Goal: Transaction & Acquisition: Subscribe to service/newsletter

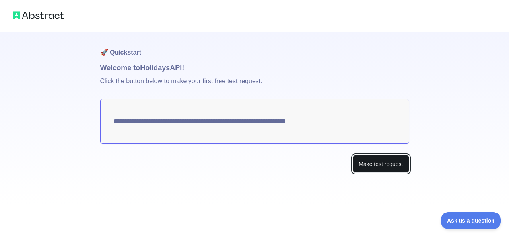
click at [376, 162] on button "Make test request" at bounding box center [381, 164] width 56 height 18
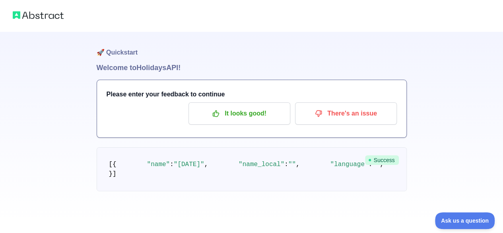
scroll to position [4, 0]
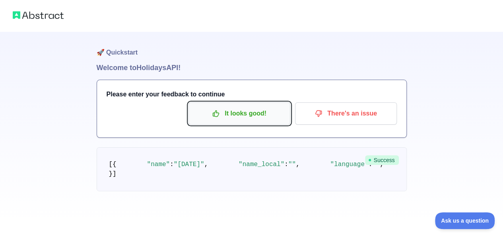
click at [235, 107] on p "It looks good!" at bounding box center [239, 114] width 90 height 14
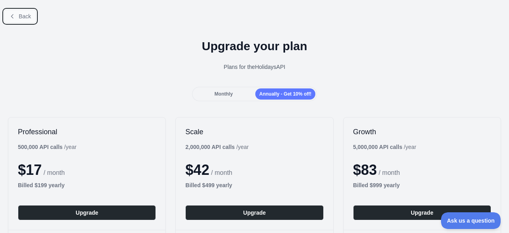
click at [22, 20] on button "Back" at bounding box center [20, 17] width 32 height 14
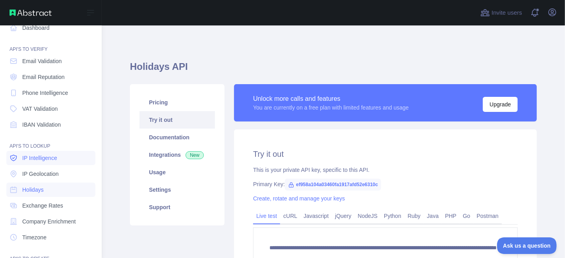
scroll to position [3, 0]
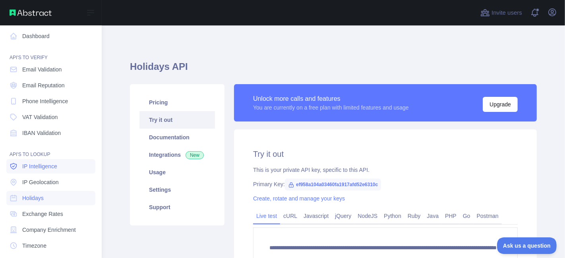
click at [36, 166] on span "IP Intelligence" at bounding box center [39, 167] width 35 height 8
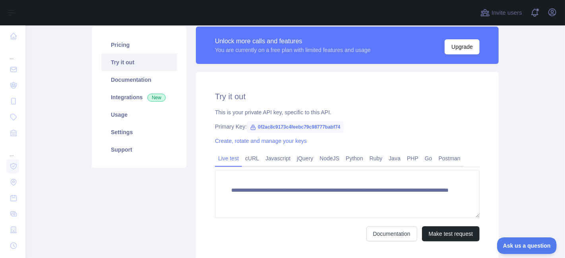
scroll to position [44, 0]
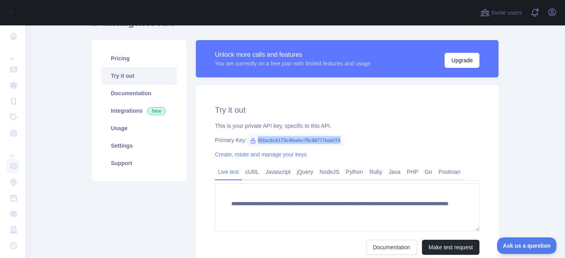
drag, startPoint x: 254, startPoint y: 140, endPoint x: 355, endPoint y: 139, distance: 101.8
click at [355, 139] on div "Primary Key: 0f2ac8c9173c4feebc79c98777babf74" at bounding box center [347, 140] width 265 height 8
copy span "0f2ac8c9173c4feebc79c98777babf74"
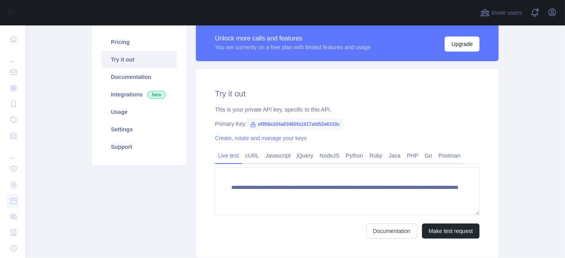
scroll to position [74, 0]
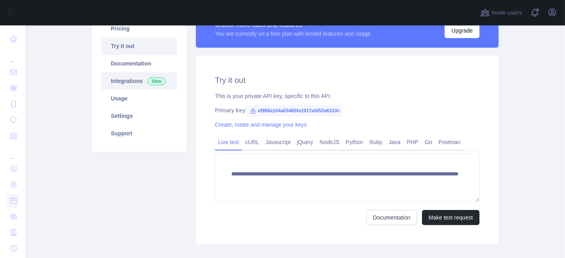
click at [124, 83] on link "Integrations New" at bounding box center [139, 80] width 76 height 17
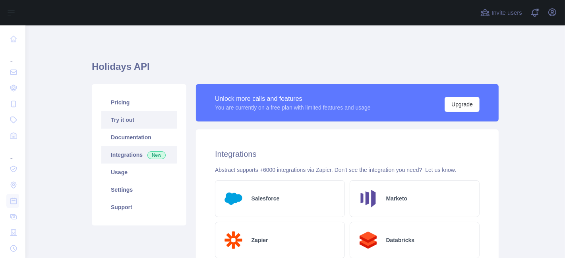
click at [135, 123] on link "Try it out" at bounding box center [139, 119] width 76 height 17
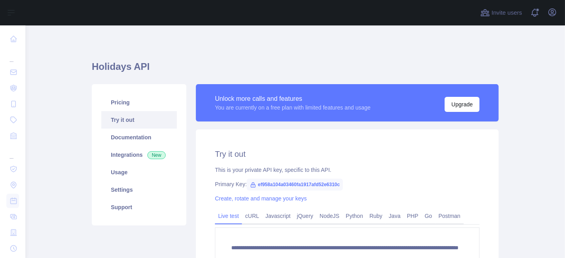
scroll to position [88, 0]
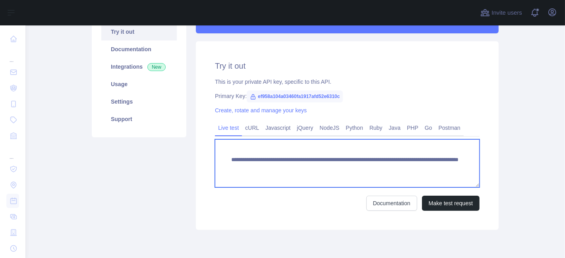
drag, startPoint x: 222, startPoint y: 163, endPoint x: 471, endPoint y: 166, distance: 249.3
click at [471, 166] on textarea "**********" at bounding box center [347, 164] width 265 height 48
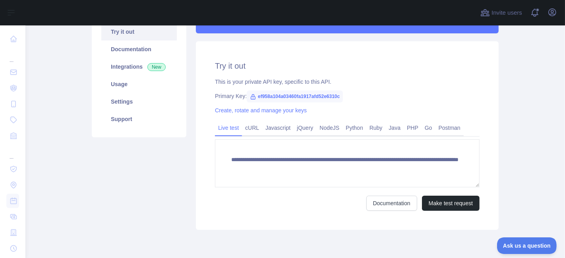
click at [184, 194] on div "Pricing Try it out Documentation Integrations New Usage Settings Support" at bounding box center [139, 113] width 104 height 234
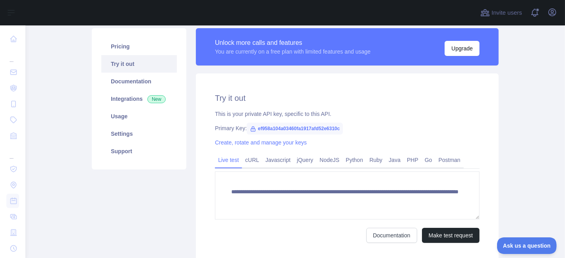
scroll to position [44, 0]
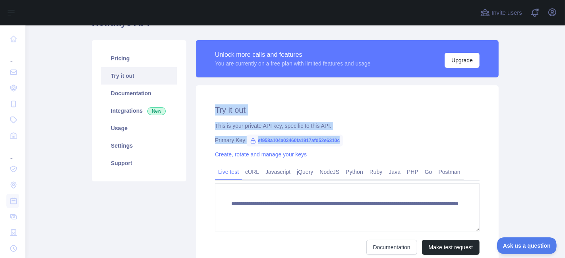
drag, startPoint x: 211, startPoint y: 103, endPoint x: 376, endPoint y: 131, distance: 168.2
click at [376, 131] on div "**********" at bounding box center [347, 179] width 303 height 189
click at [417, 131] on div "**********" at bounding box center [347, 179] width 303 height 189
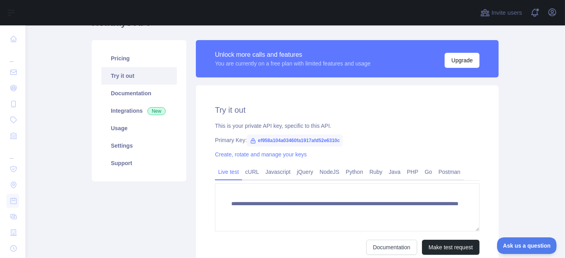
click at [292, 142] on span "ef958a104a03460fa1917afd52e6310c" at bounding box center [295, 141] width 96 height 12
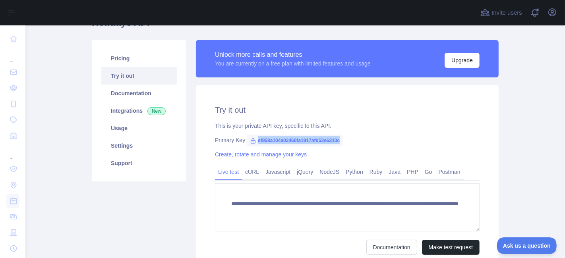
click at [310, 140] on span "ef958a104a03460fa1917afd52e6310c" at bounding box center [295, 141] width 96 height 12
click at [250, 142] on icon at bounding box center [253, 141] width 6 height 6
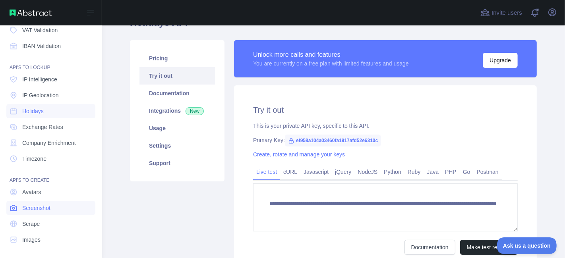
scroll to position [91, 0]
click at [50, 223] on link "Scrape" at bounding box center [50, 223] width 89 height 14
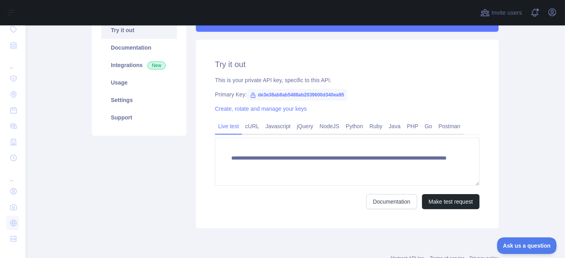
scroll to position [118, 0]
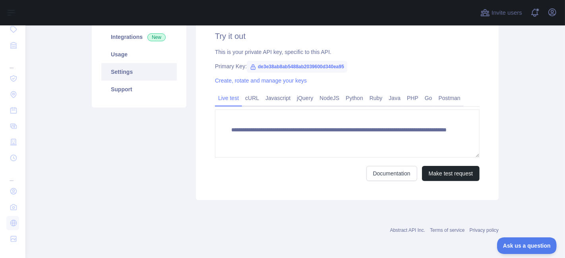
click at [137, 72] on link "Settings" at bounding box center [139, 71] width 76 height 17
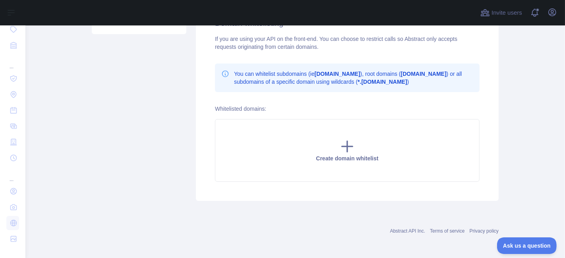
scroll to position [104, 0]
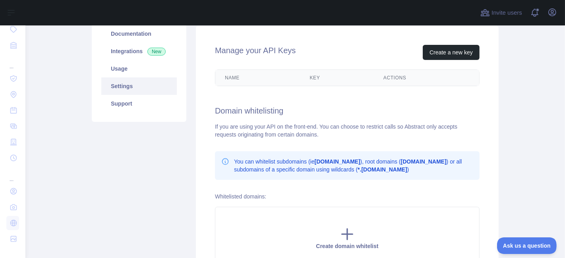
click at [314, 80] on th "Key" at bounding box center [338, 78] width 74 height 16
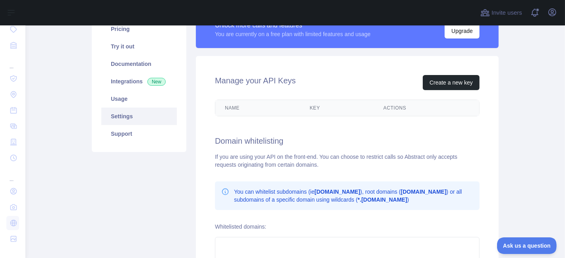
scroll to position [60, 0]
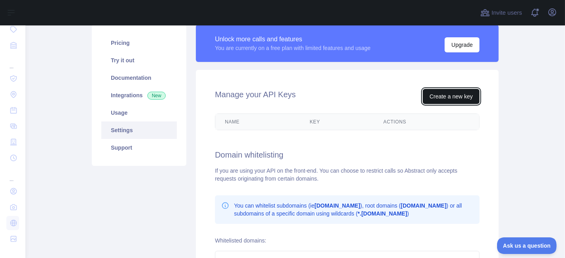
click at [447, 92] on button "Create a new key" at bounding box center [451, 96] width 57 height 15
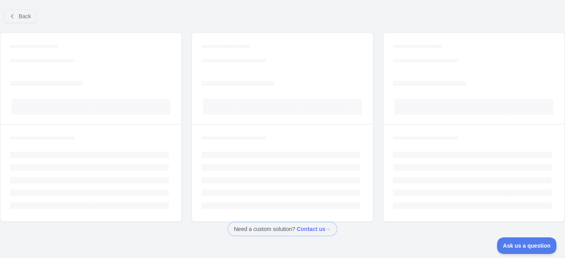
scroll to position [26, 0]
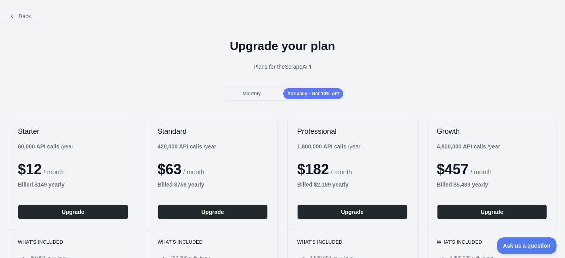
click at [240, 99] on div "Monthly" at bounding box center [252, 93] width 60 height 11
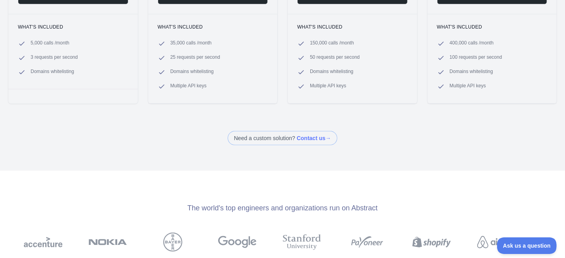
scroll to position [221, 0]
